Goal: Task Accomplishment & Management: Complete application form

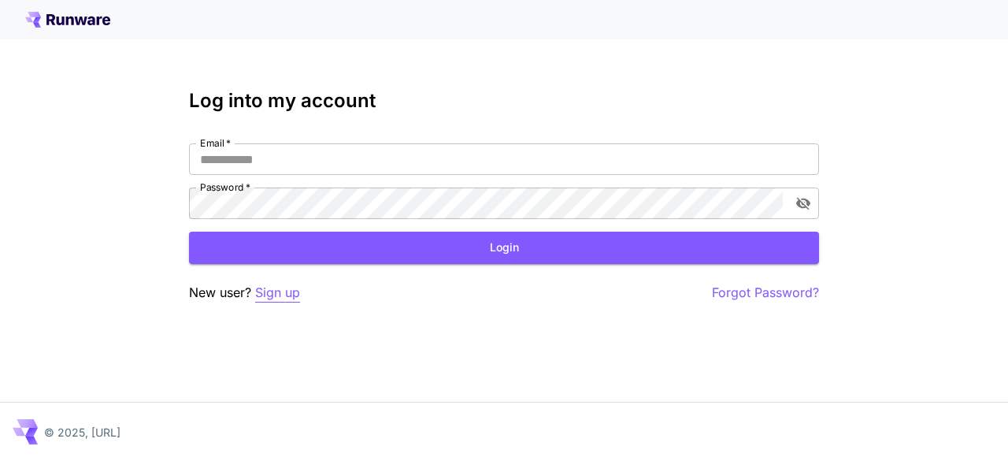
click at [287, 290] on p "Sign up" at bounding box center [277, 293] width 45 height 20
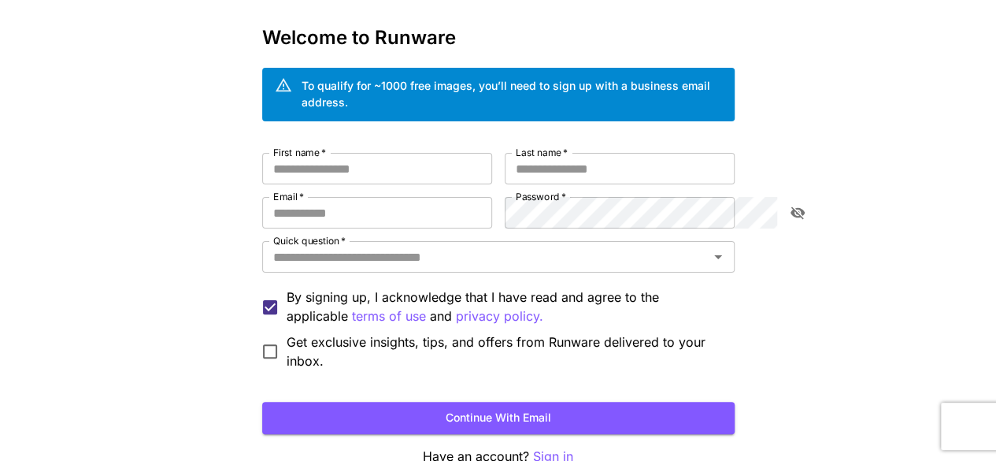
scroll to position [61, 0]
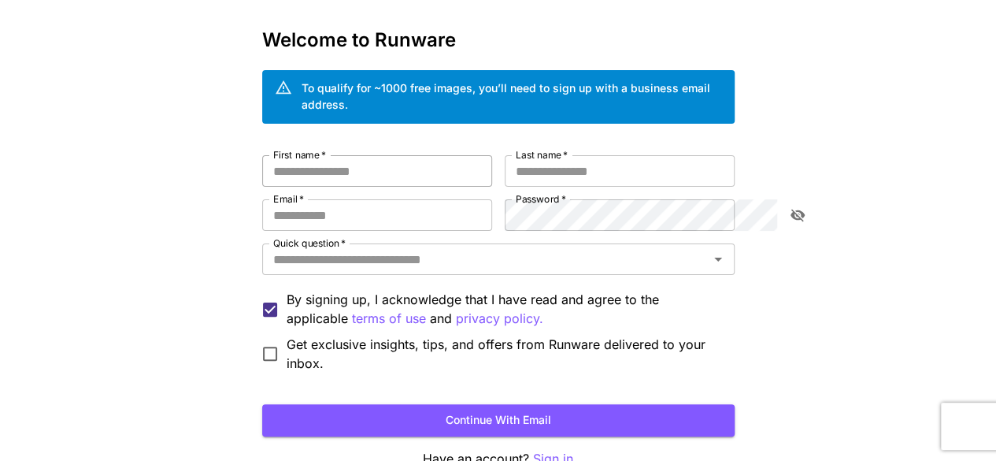
click at [321, 161] on input "First name   *" at bounding box center [377, 171] width 230 height 32
click at [276, 199] on input "Email   *" at bounding box center [377, 215] width 230 height 32
paste input "**********"
click at [369, 203] on input "**********" at bounding box center [377, 215] width 230 height 32
type input "**********"
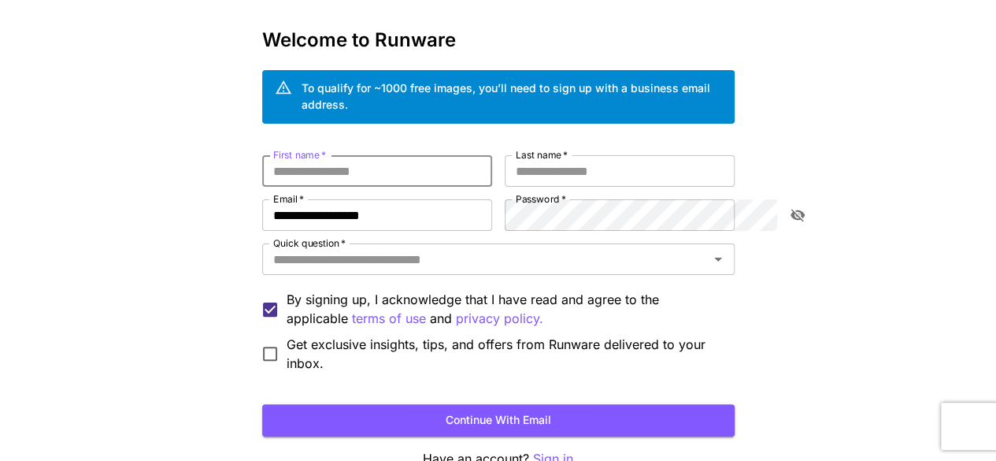
click at [317, 155] on input "First name   *" at bounding box center [377, 171] width 230 height 32
type input "*****"
click at [569, 155] on input "Last name   *" at bounding box center [620, 171] width 230 height 32
type input "***"
click at [796, 207] on icon "toggle password visibility" at bounding box center [798, 215] width 16 height 16
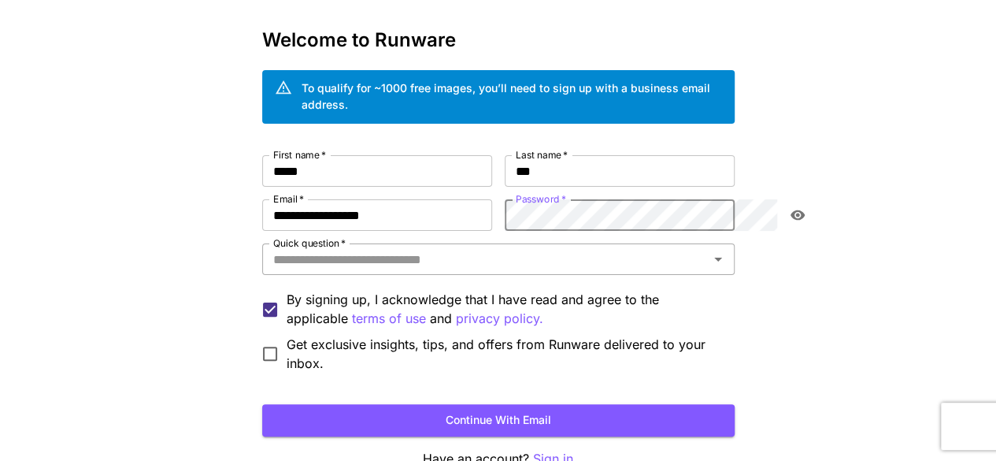
click at [625, 248] on input "Quick question   *" at bounding box center [485, 259] width 437 height 22
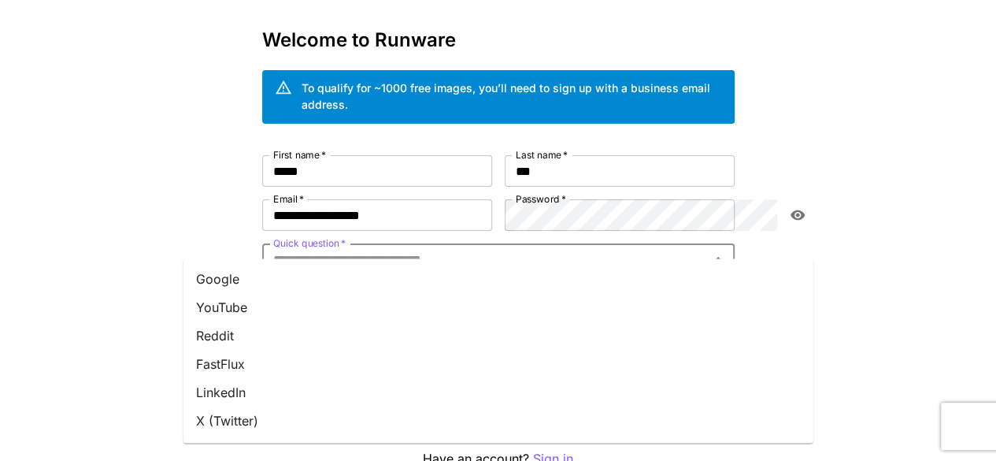
click at [289, 276] on li "Google" at bounding box center [499, 279] width 630 height 28
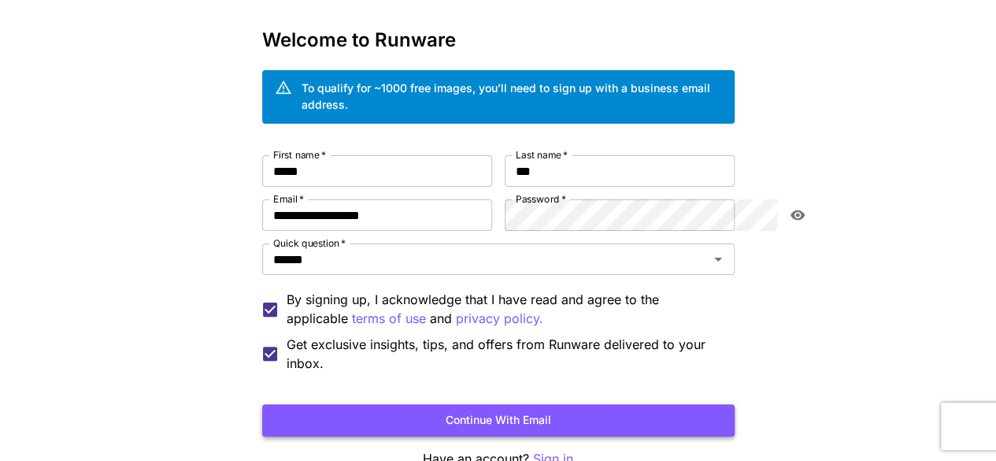
click at [549, 404] on button "Continue with email" at bounding box center [498, 420] width 473 height 32
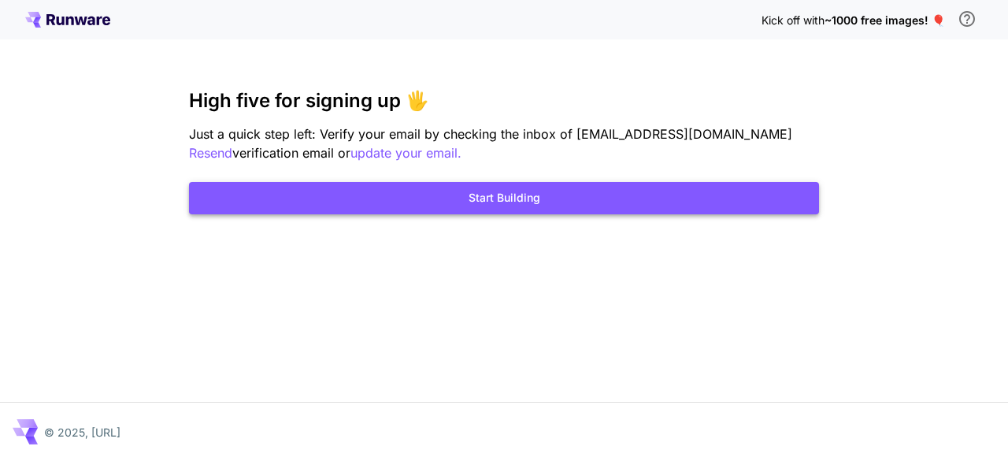
click at [495, 199] on button "Start Building" at bounding box center [504, 198] width 630 height 32
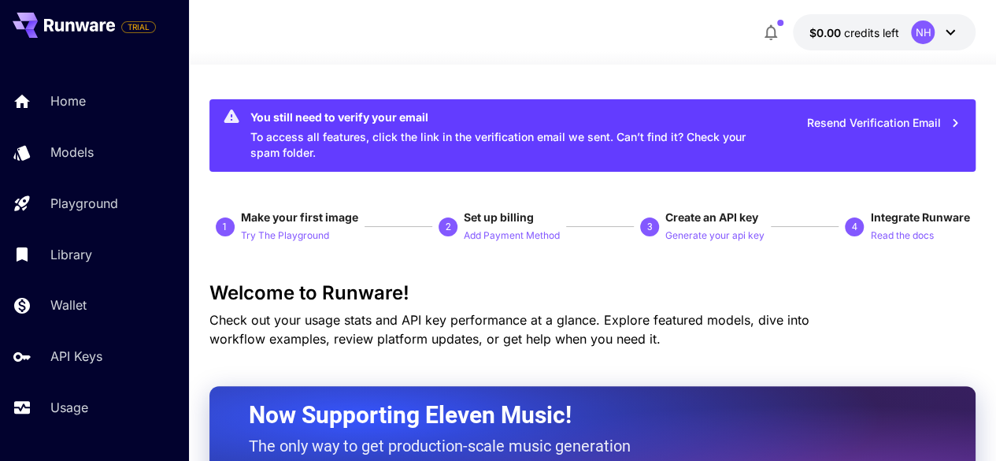
click at [952, 39] on icon at bounding box center [950, 32] width 19 height 19
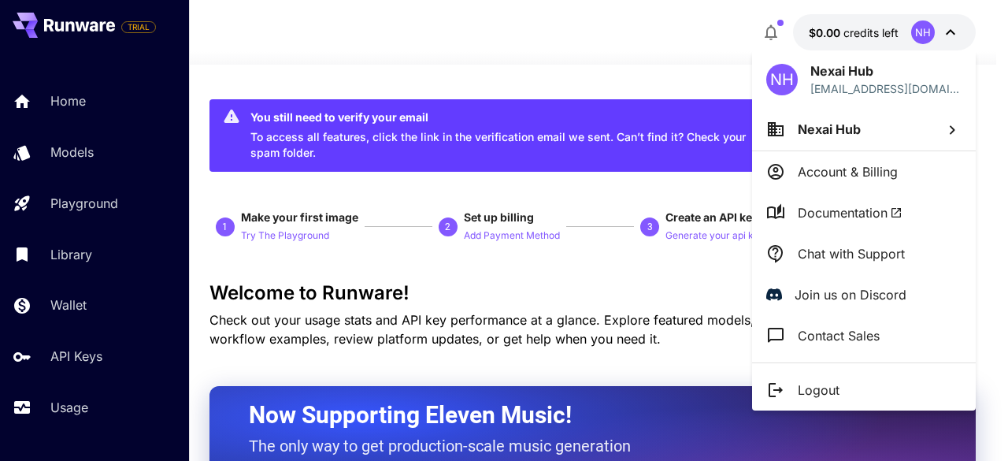
click at [687, 61] on div at bounding box center [504, 230] width 1008 height 461
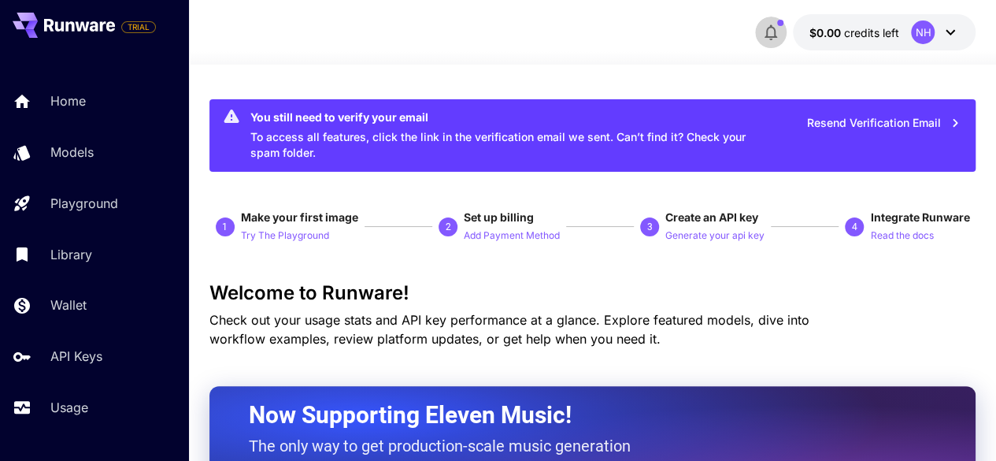
click at [775, 39] on icon "button" at bounding box center [771, 32] width 19 height 19
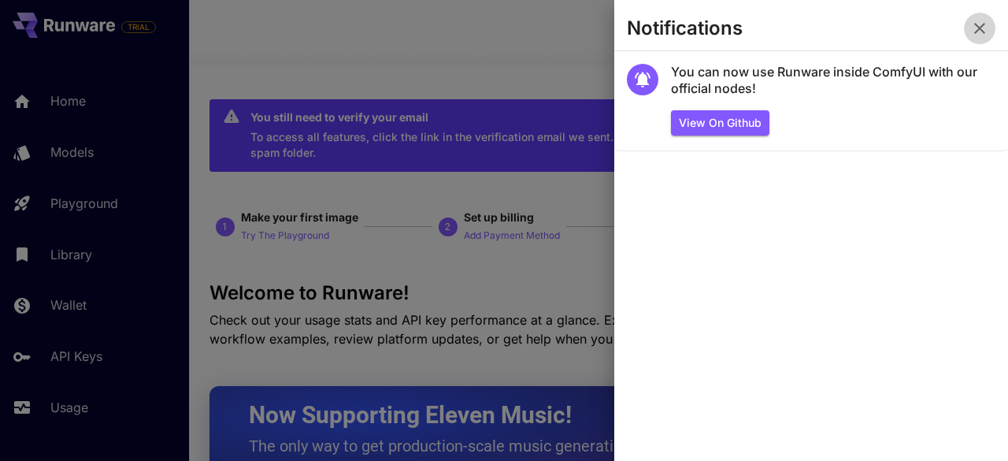
click at [987, 17] on button "button" at bounding box center [980, 29] width 32 height 32
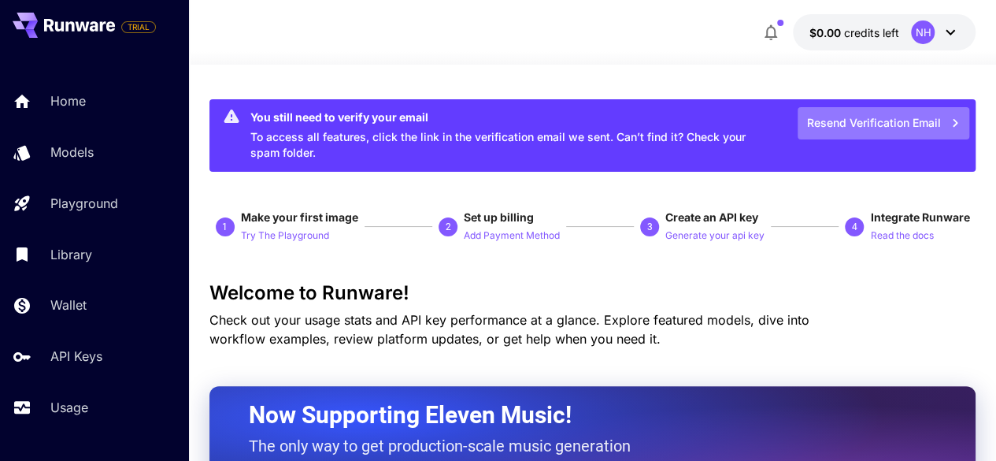
click at [892, 116] on button "Resend Verification Email" at bounding box center [884, 123] width 172 height 32
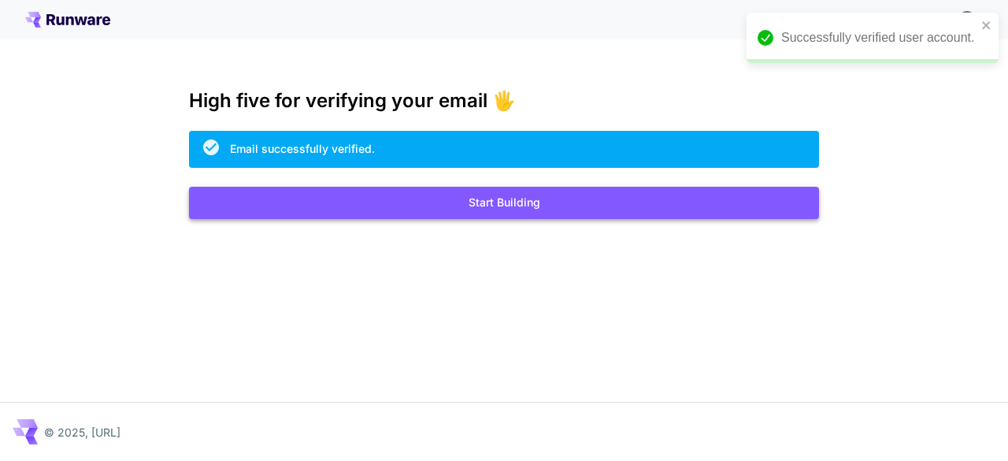
click at [526, 207] on button "Start Building" at bounding box center [504, 203] width 630 height 32
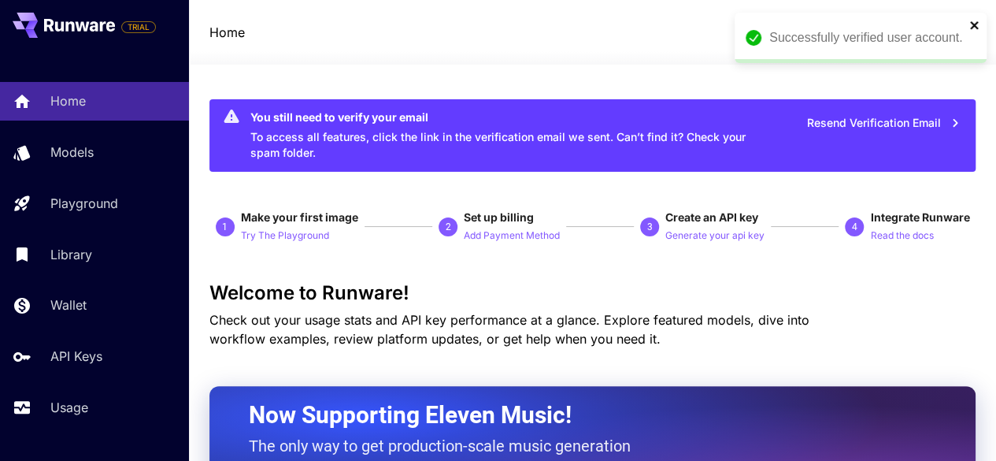
click at [971, 26] on icon "close" at bounding box center [975, 25] width 11 height 13
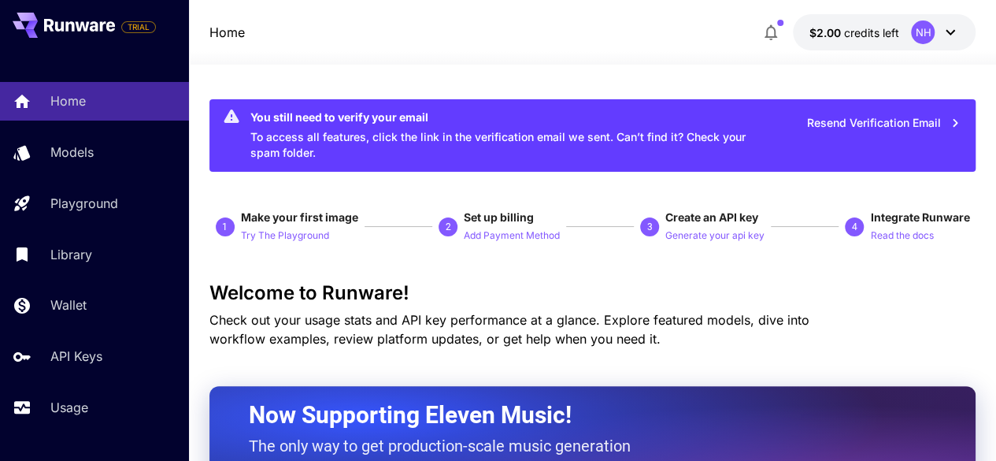
click at [888, 42] on button "$2.00 credits left NH" at bounding box center [884, 32] width 183 height 36
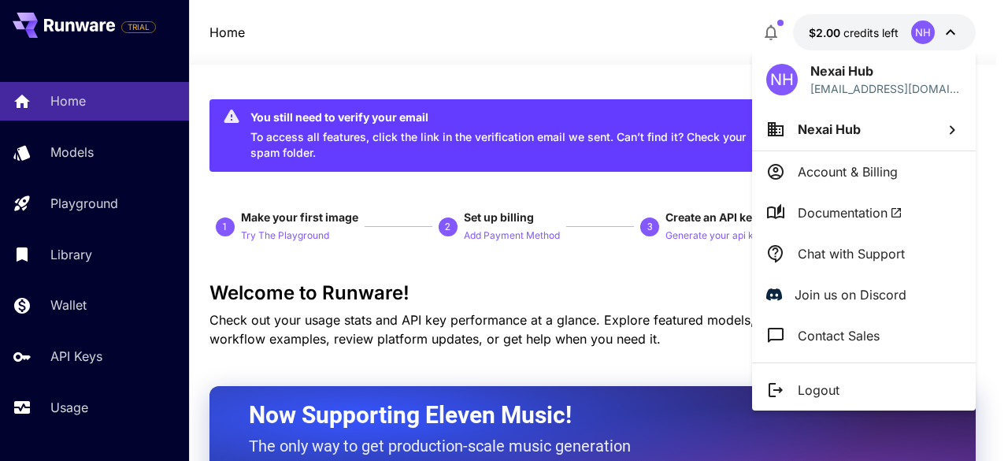
drag, startPoint x: 662, startPoint y: 83, endPoint x: 684, endPoint y: 88, distance: 22.7
click at [663, 82] on div at bounding box center [504, 230] width 1008 height 461
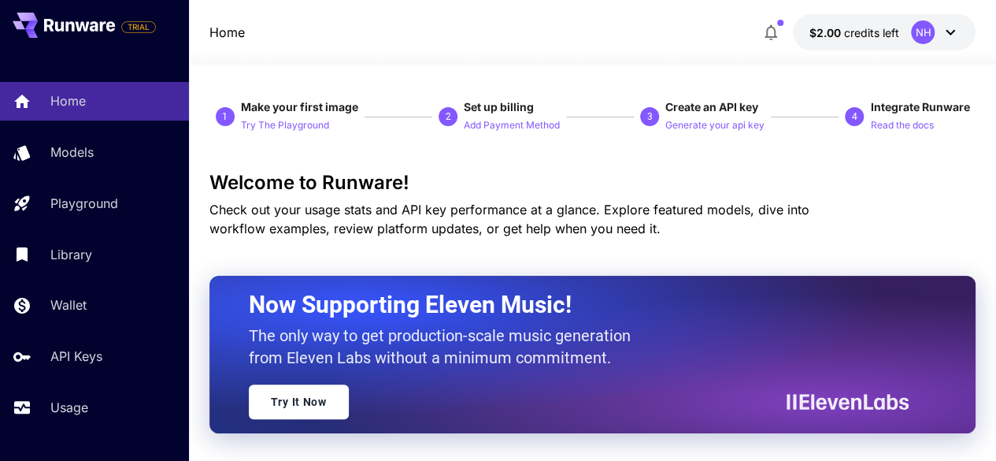
click at [940, 23] on div "NH" at bounding box center [935, 32] width 49 height 24
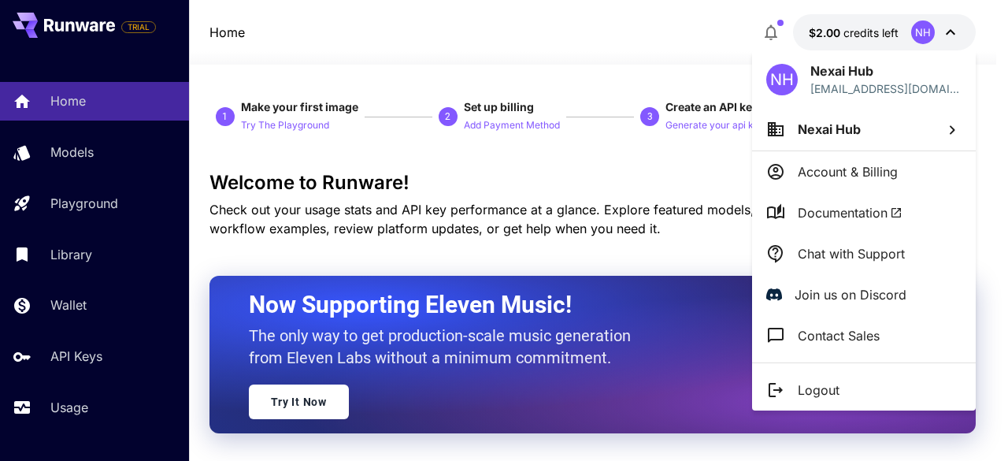
click at [78, 98] on div at bounding box center [504, 230] width 1008 height 461
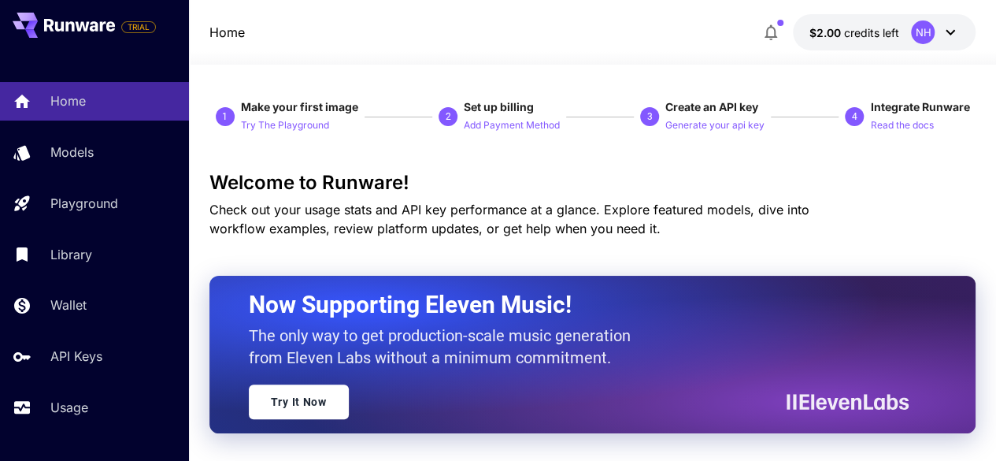
click at [42, 98] on link "Home" at bounding box center [94, 101] width 189 height 39
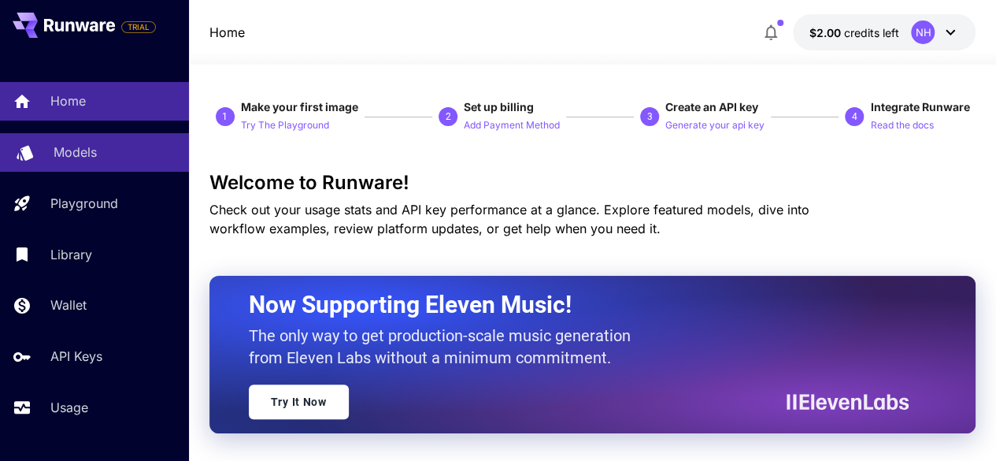
click at [80, 157] on p "Models" at bounding box center [75, 152] width 43 height 19
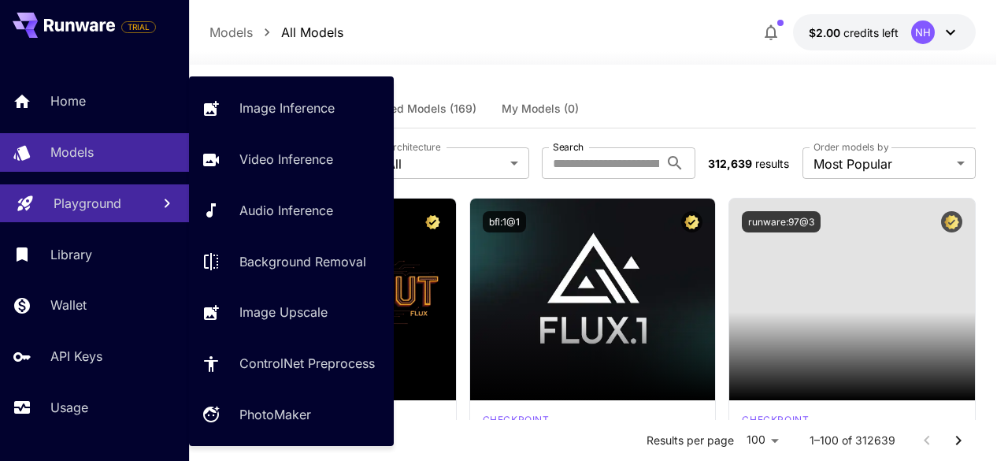
click at [65, 194] on p "Playground" at bounding box center [88, 203] width 68 height 19
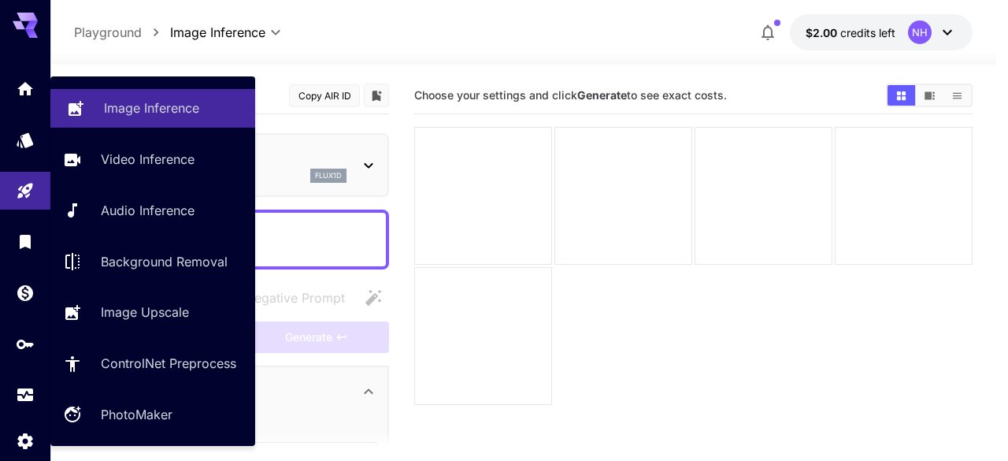
type input "**********"
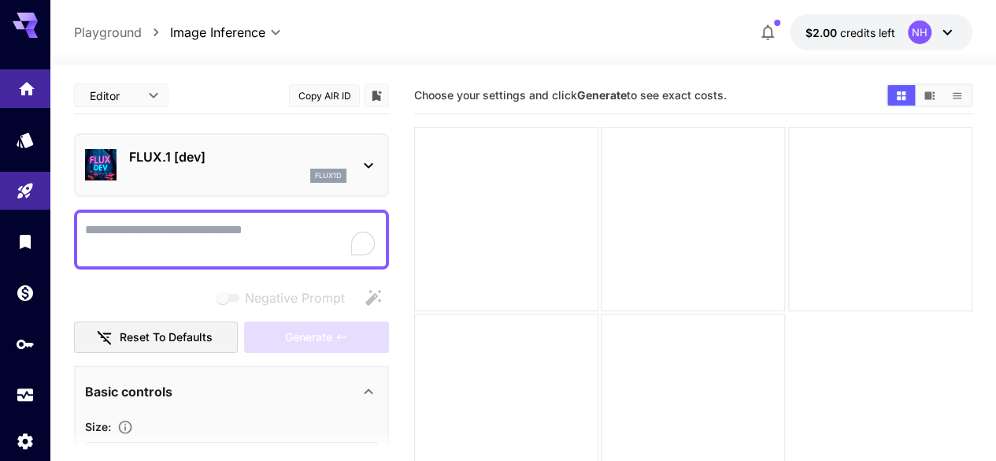
click at [25, 95] on link at bounding box center [25, 88] width 50 height 39
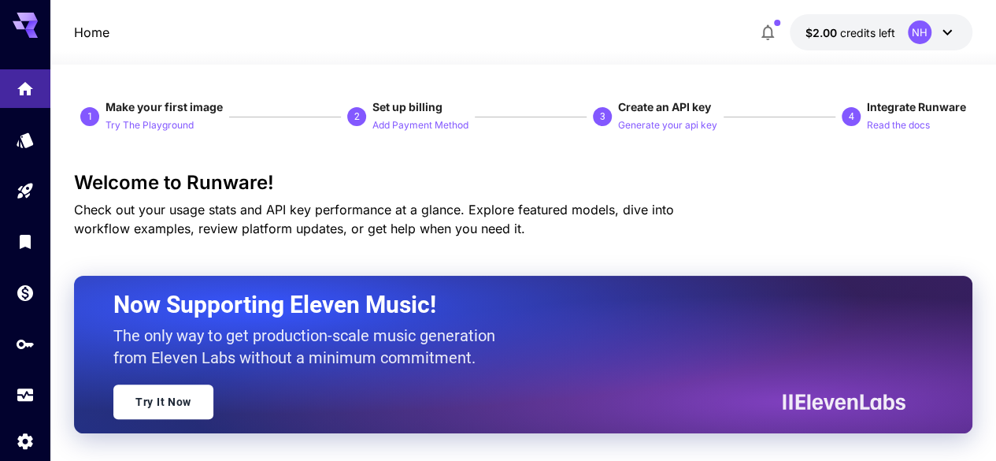
click at [944, 28] on icon at bounding box center [947, 32] width 19 height 19
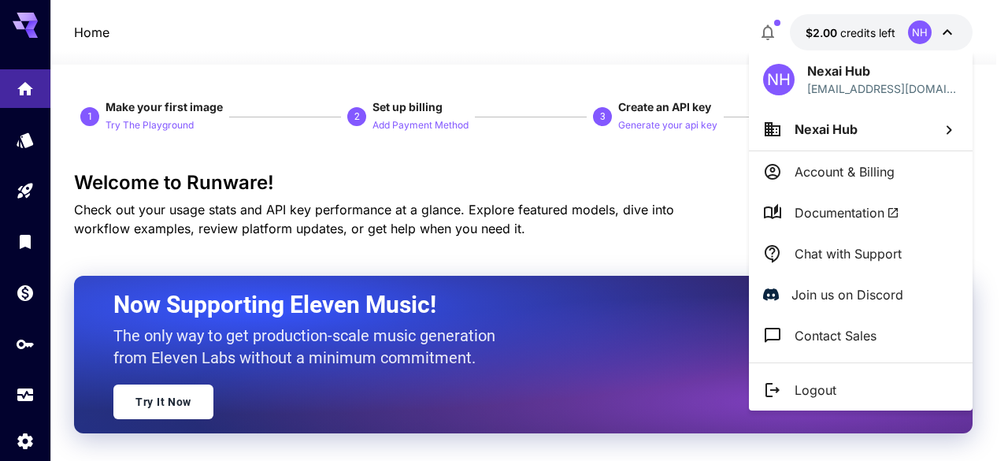
click at [540, 48] on div at bounding box center [504, 230] width 1008 height 461
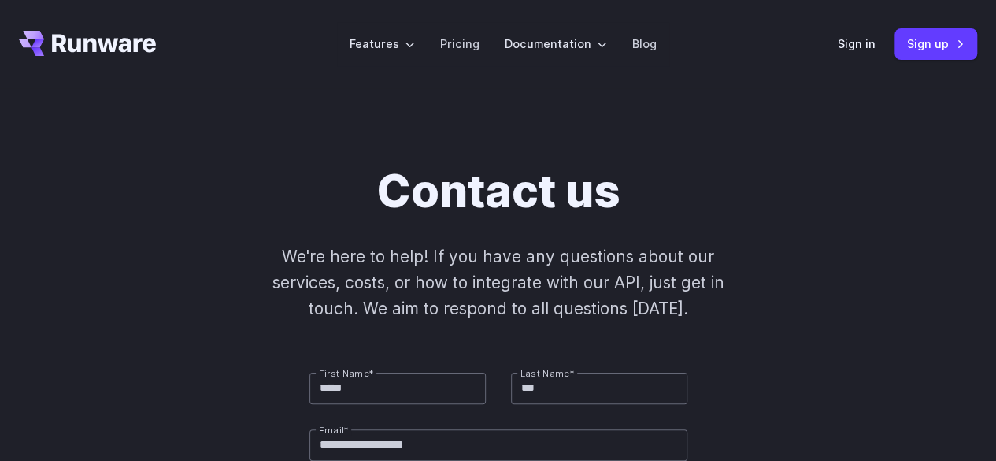
click at [625, 253] on p "We're here to help! If you have any questions about our services, costs, or how…" at bounding box center [499, 282] width 504 height 79
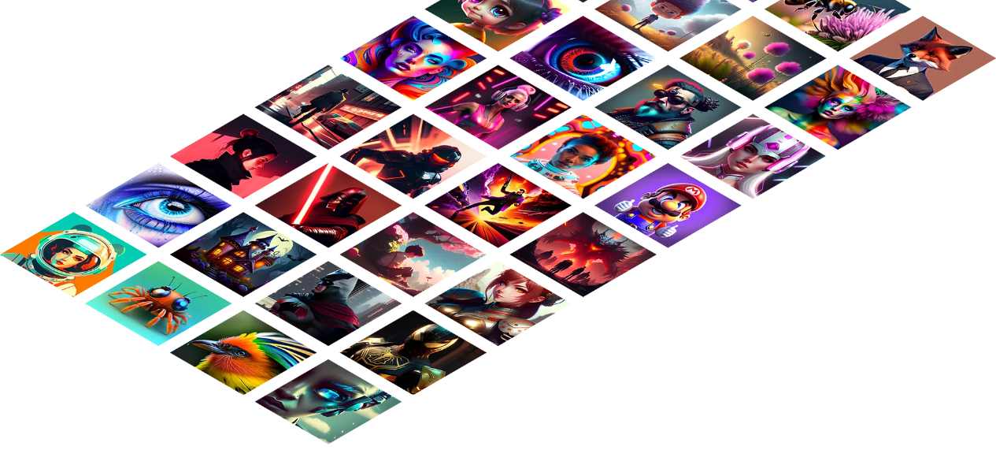
scroll to position [1479, 0]
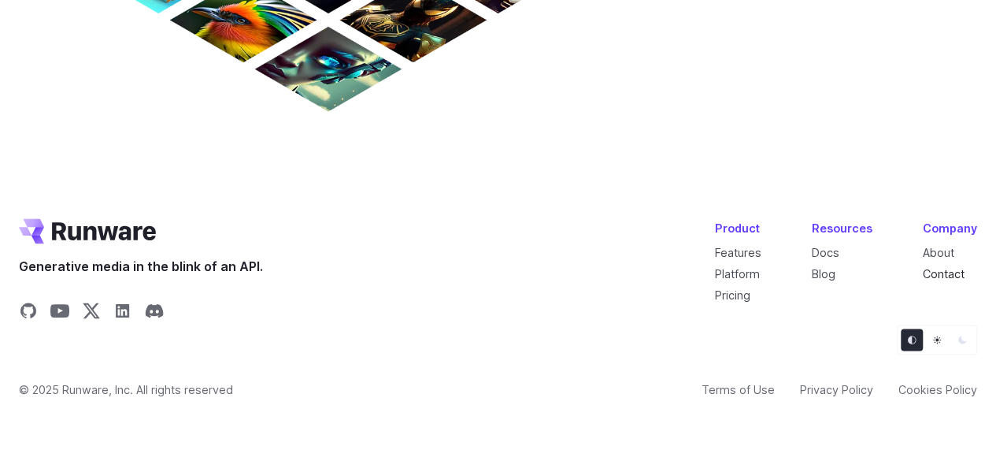
click at [948, 269] on link "Contact" at bounding box center [944, 272] width 42 height 13
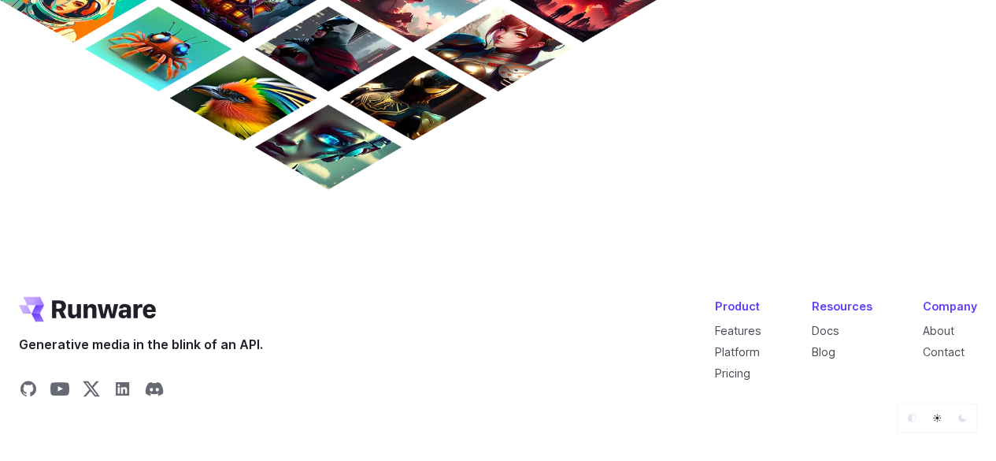
scroll to position [1479, 0]
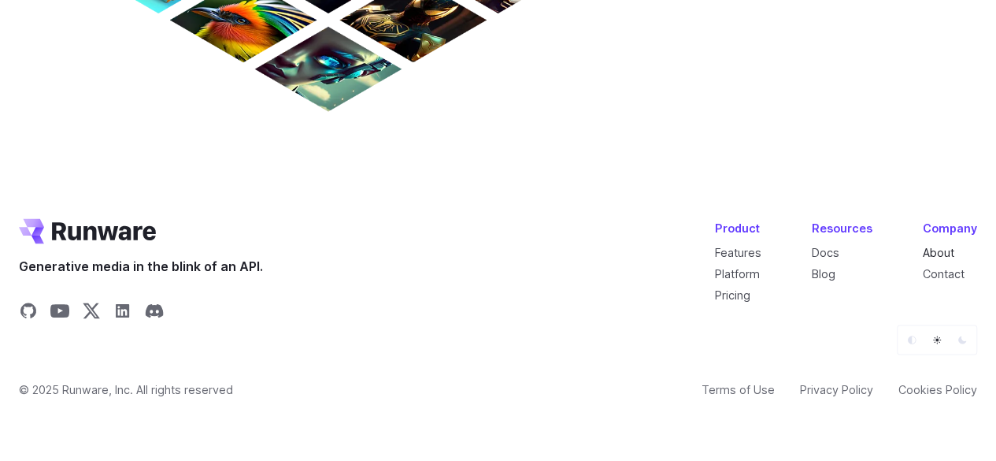
click at [933, 250] on link "About" at bounding box center [939, 251] width 32 height 13
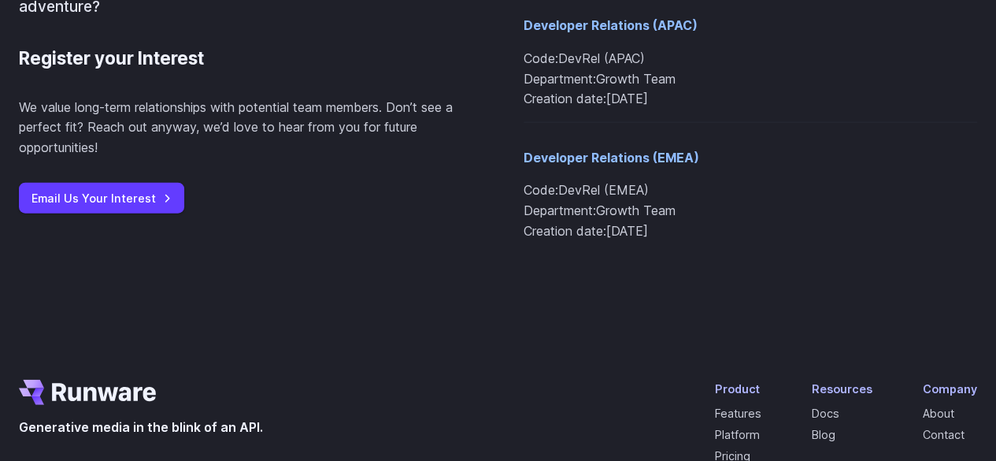
scroll to position [1936, 0]
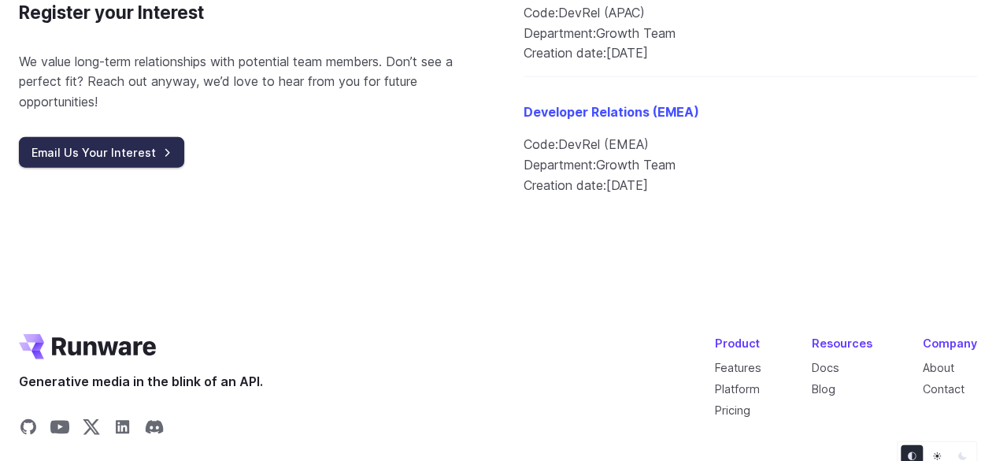
click at [147, 154] on link "Email Us Your Interest" at bounding box center [101, 152] width 165 height 31
